Goal: Information Seeking & Learning: Learn about a topic

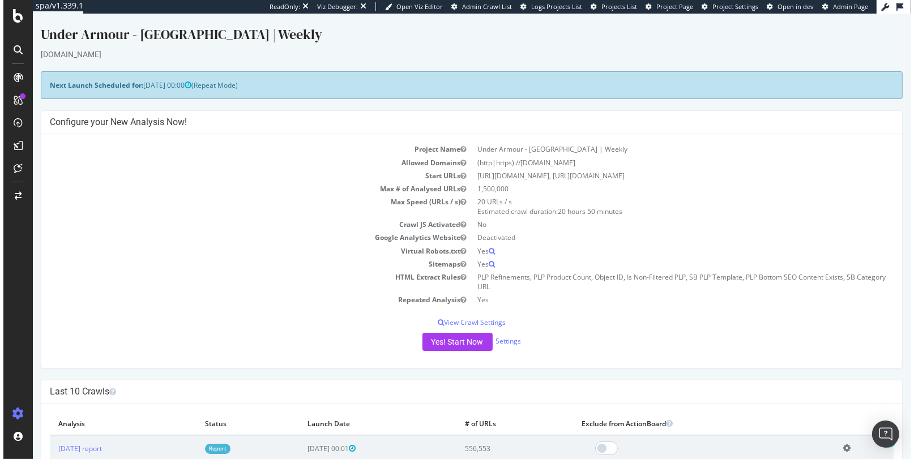
scroll to position [272, 0]
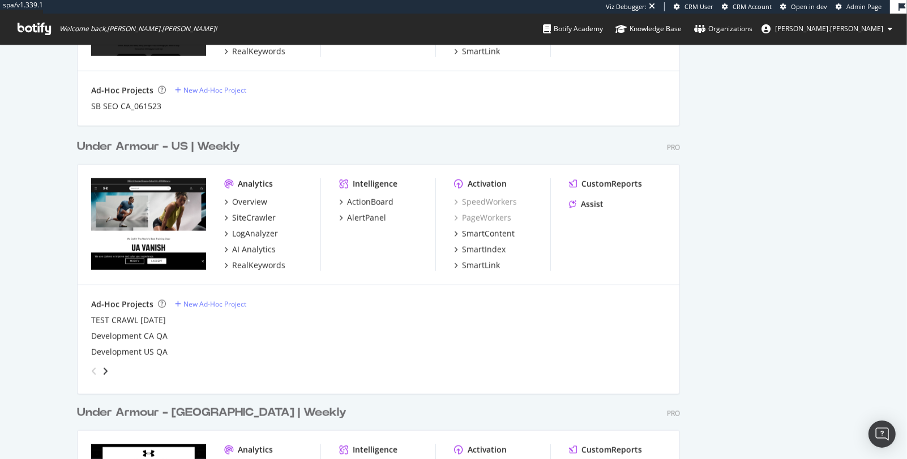
scroll to position [1122, 0]
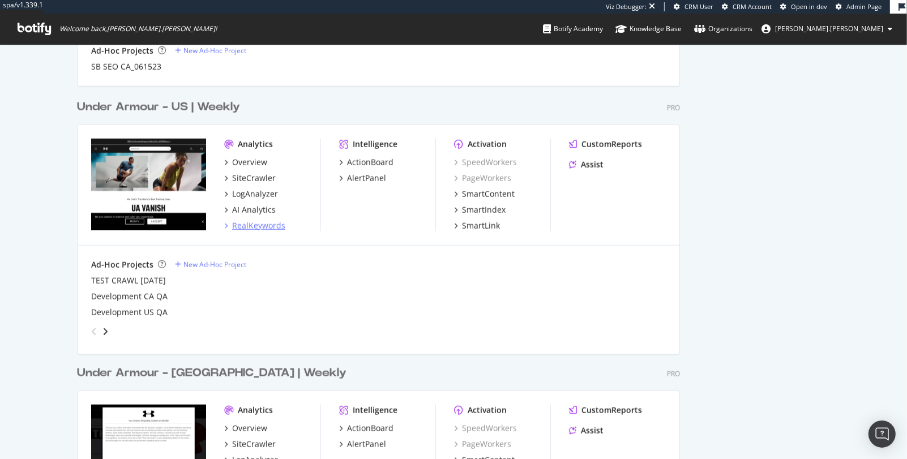
click at [268, 229] on div "RealKeywords" at bounding box center [258, 225] width 53 height 11
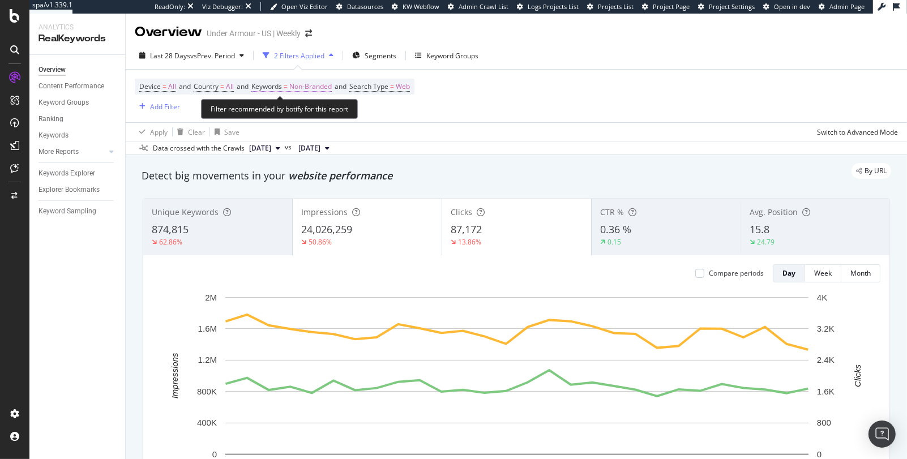
click at [301, 87] on span "Non-Branded" at bounding box center [310, 87] width 42 height 16
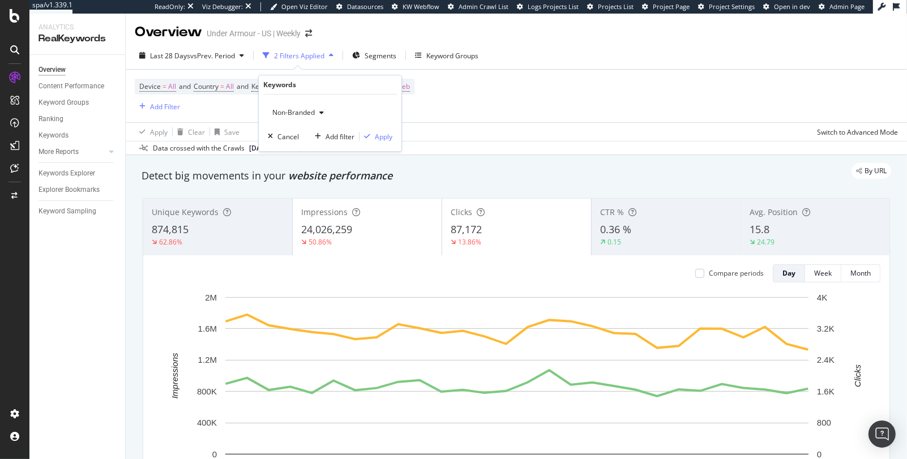
click at [312, 109] on span "Non-Branded" at bounding box center [291, 113] width 47 height 10
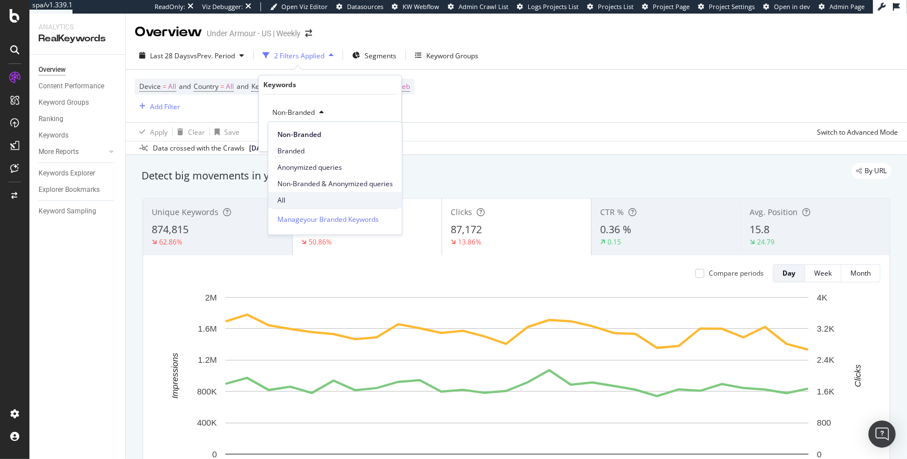
click at [304, 198] on span "All" at bounding box center [336, 200] width 116 height 10
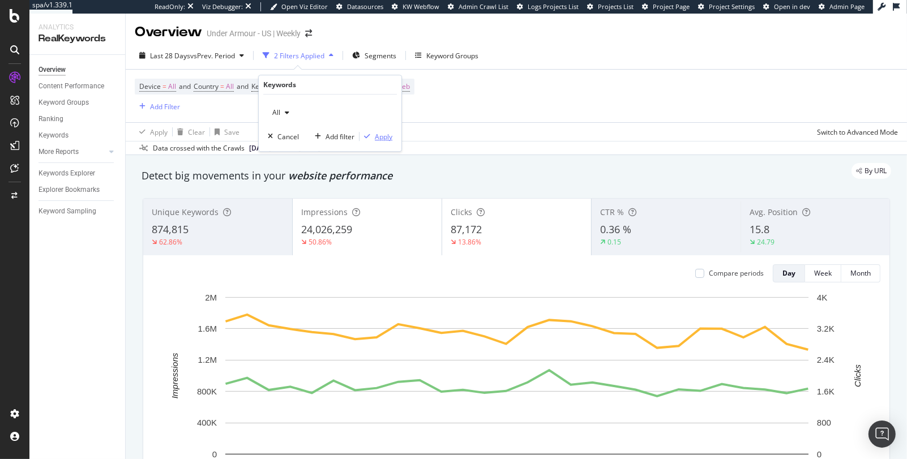
click at [384, 134] on div "Apply" at bounding box center [384, 137] width 18 height 10
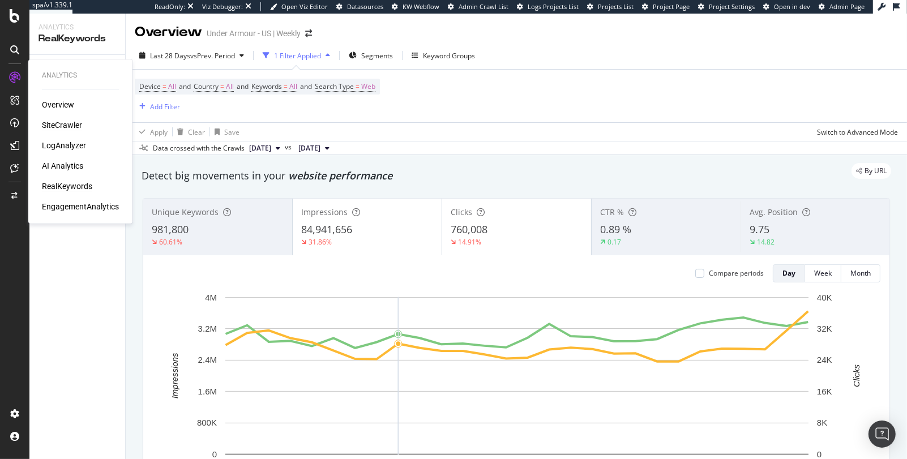
click at [57, 122] on div "SiteCrawler" at bounding box center [62, 125] width 40 height 11
